Goal: Task Accomplishment & Management: Manage account settings

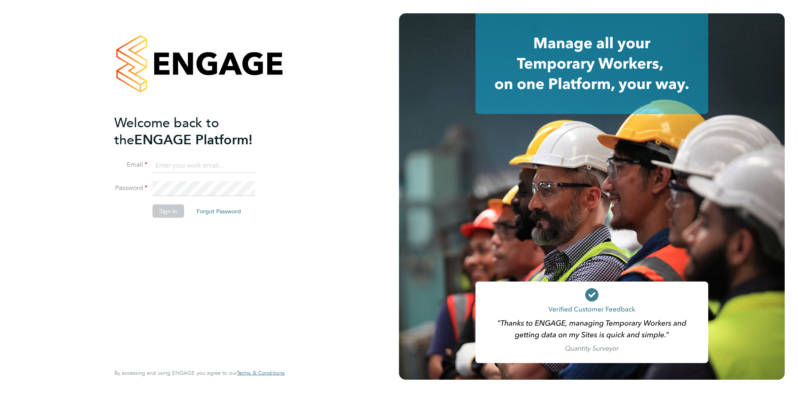
type input "[PERSON_NAME][EMAIL_ADDRESS][DOMAIN_NAME]"
click at [171, 256] on div "Welcome back to the ENGAGE Platform! Email [PERSON_NAME][EMAIL_ADDRESS][DOMAIN_…" at bounding box center [195, 238] width 162 height 248
click at [168, 208] on button "Sign In" at bounding box center [169, 210] width 32 height 13
